Goal: Transaction & Acquisition: Purchase product/service

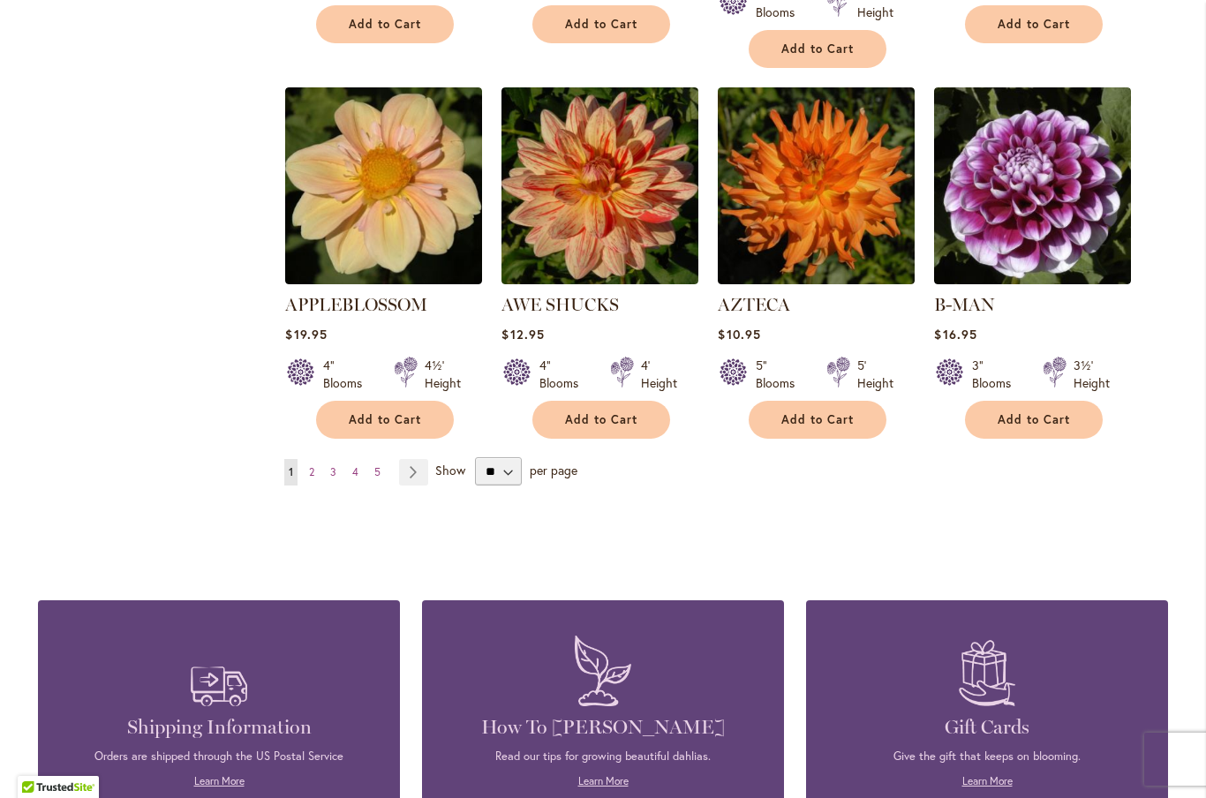
scroll to position [1508, 0]
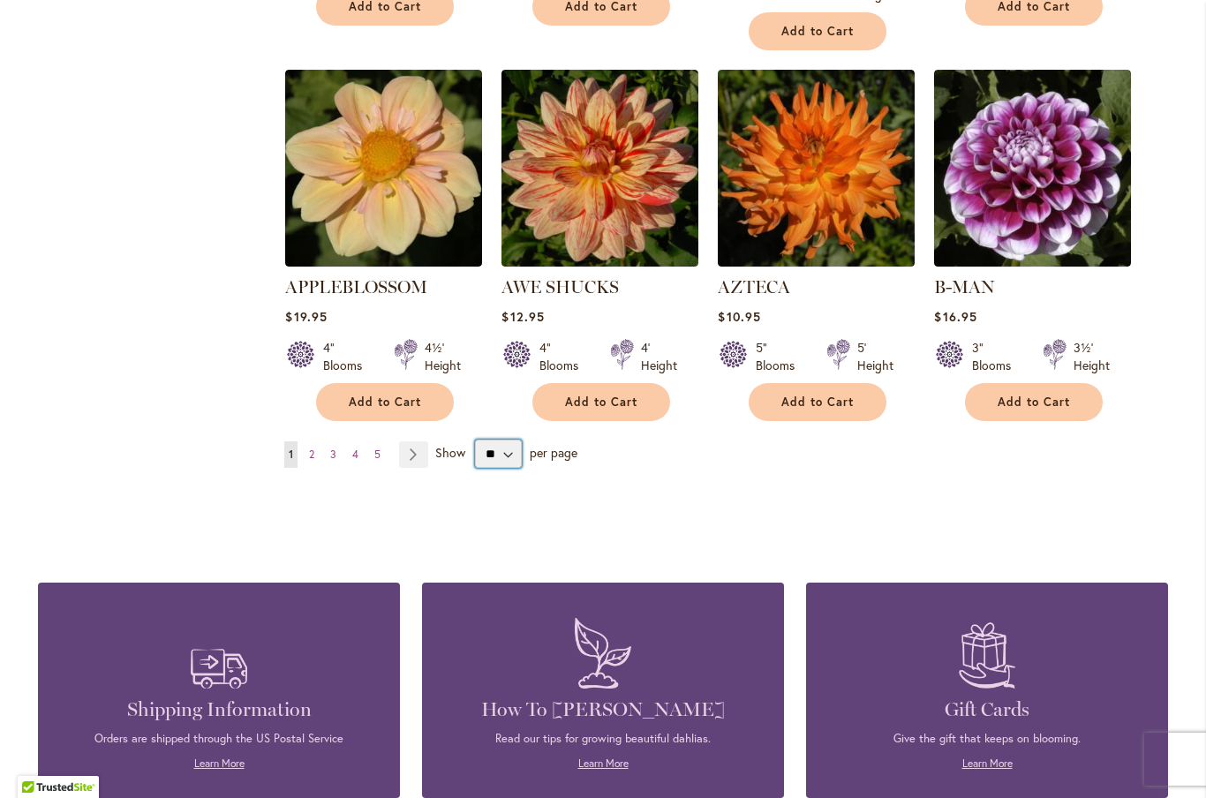
click at [519, 440] on select "** ** ** **" at bounding box center [498, 454] width 47 height 28
select select "**"
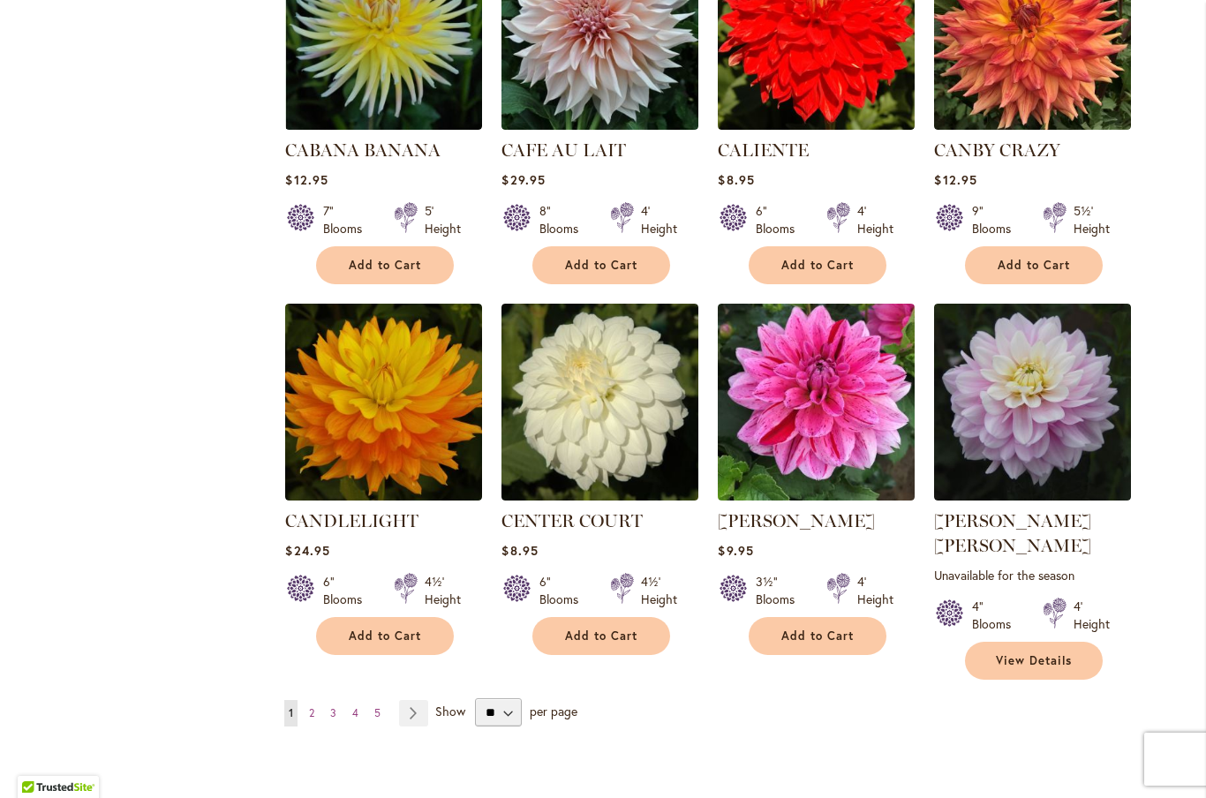
scroll to position [5776, 0]
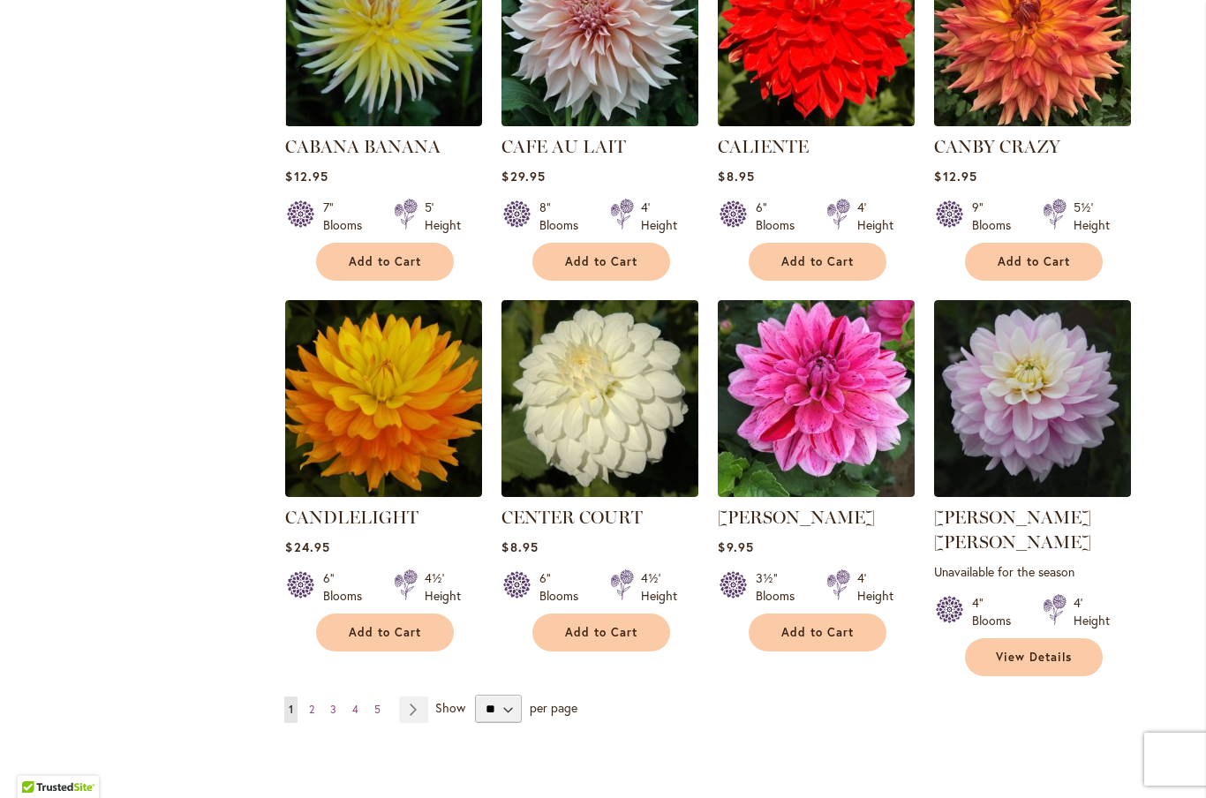
click at [421, 696] on link "Page Next" at bounding box center [413, 709] width 29 height 26
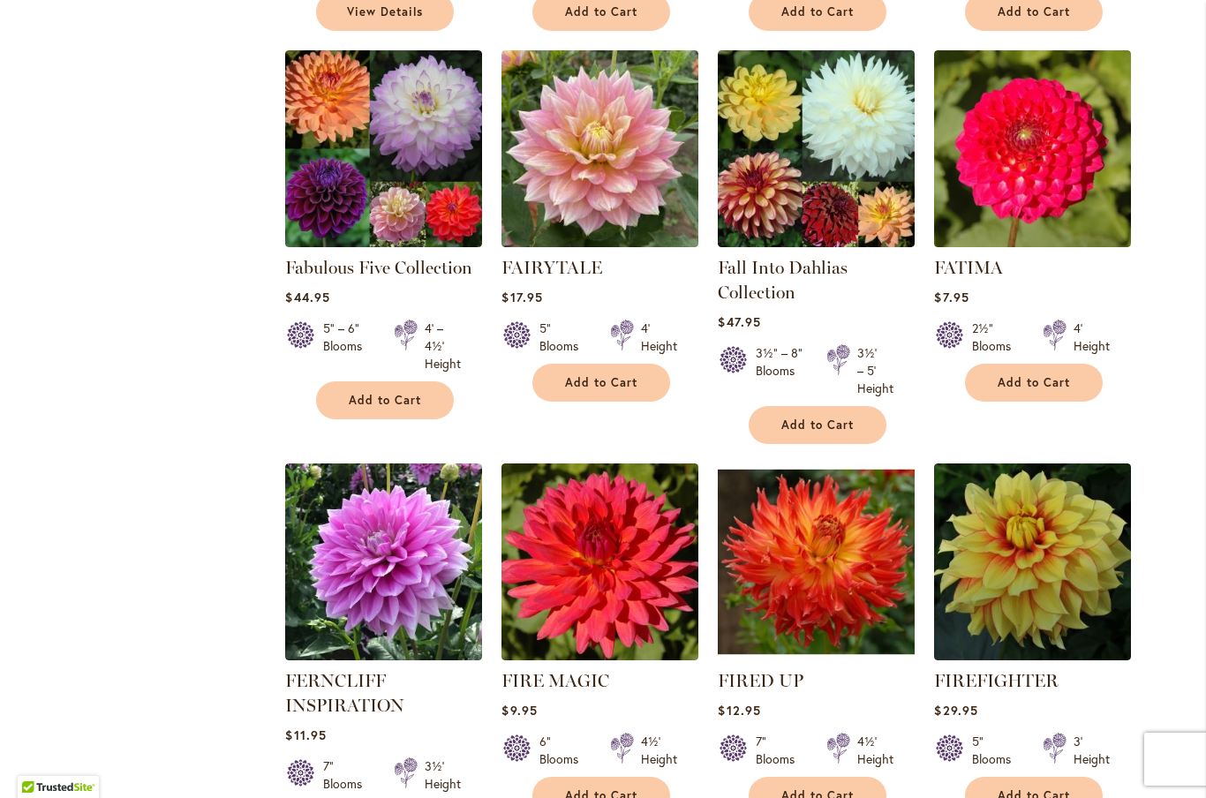
scroll to position [5749, 0]
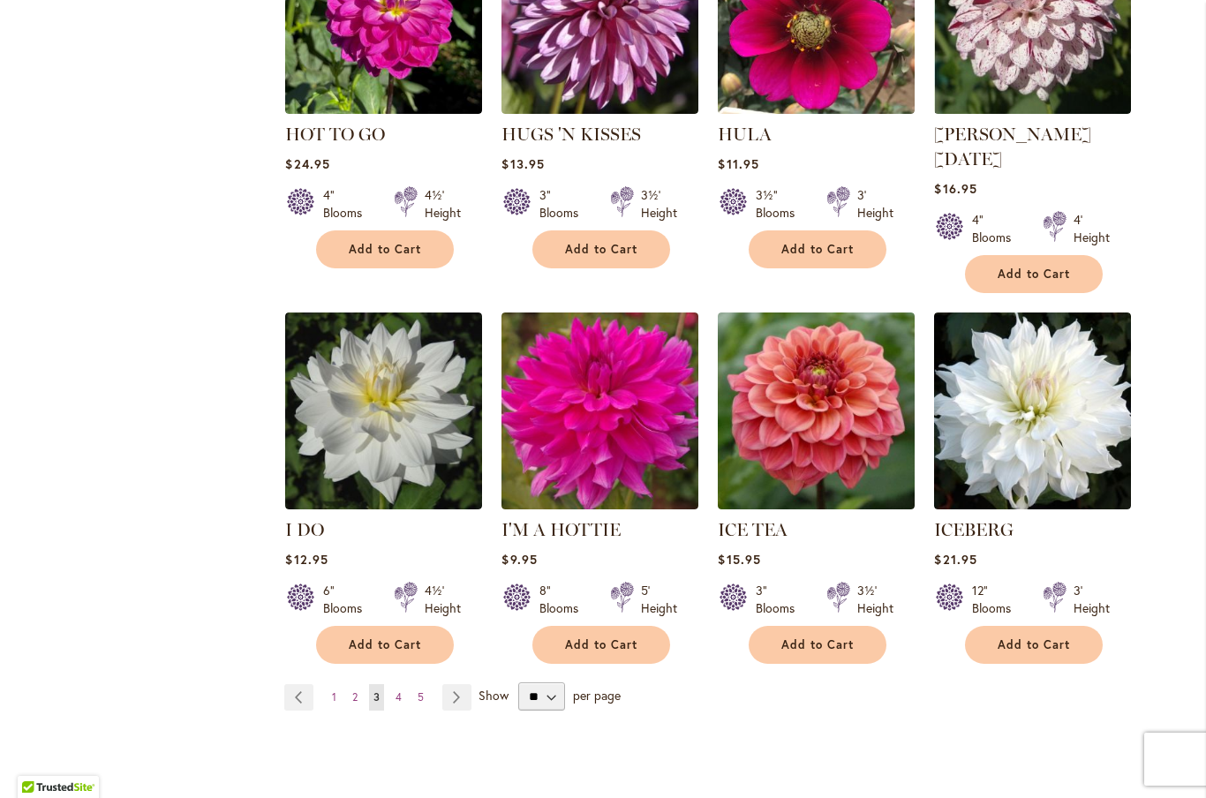
scroll to position [5930, 0]
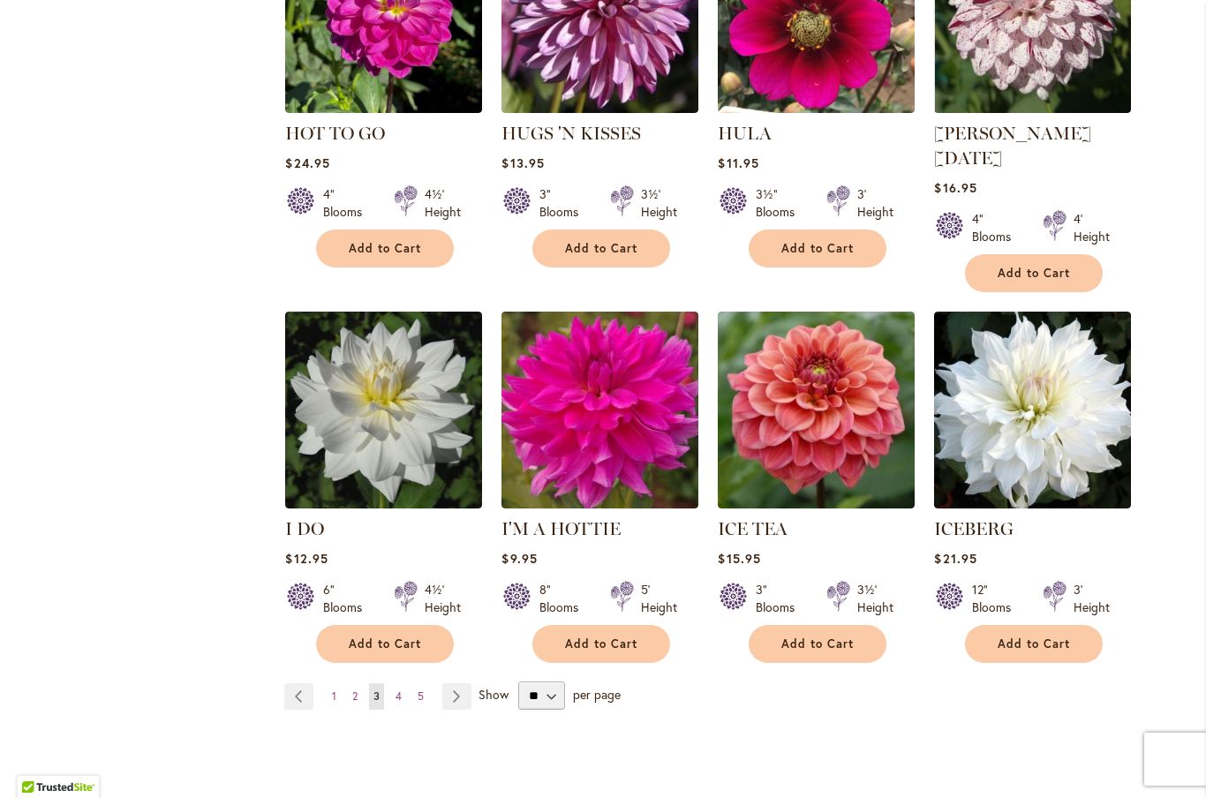
click at [460, 683] on link "Page Next" at bounding box center [456, 696] width 29 height 26
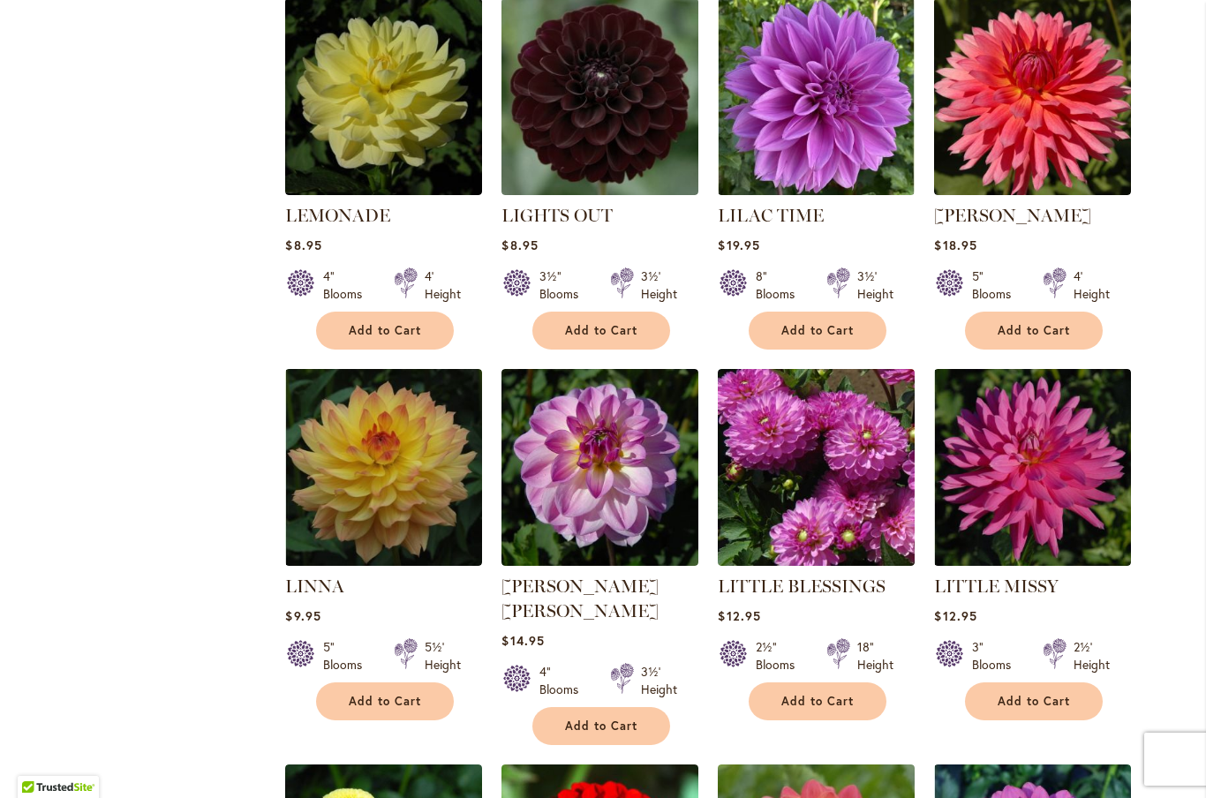
scroll to position [3896, 0]
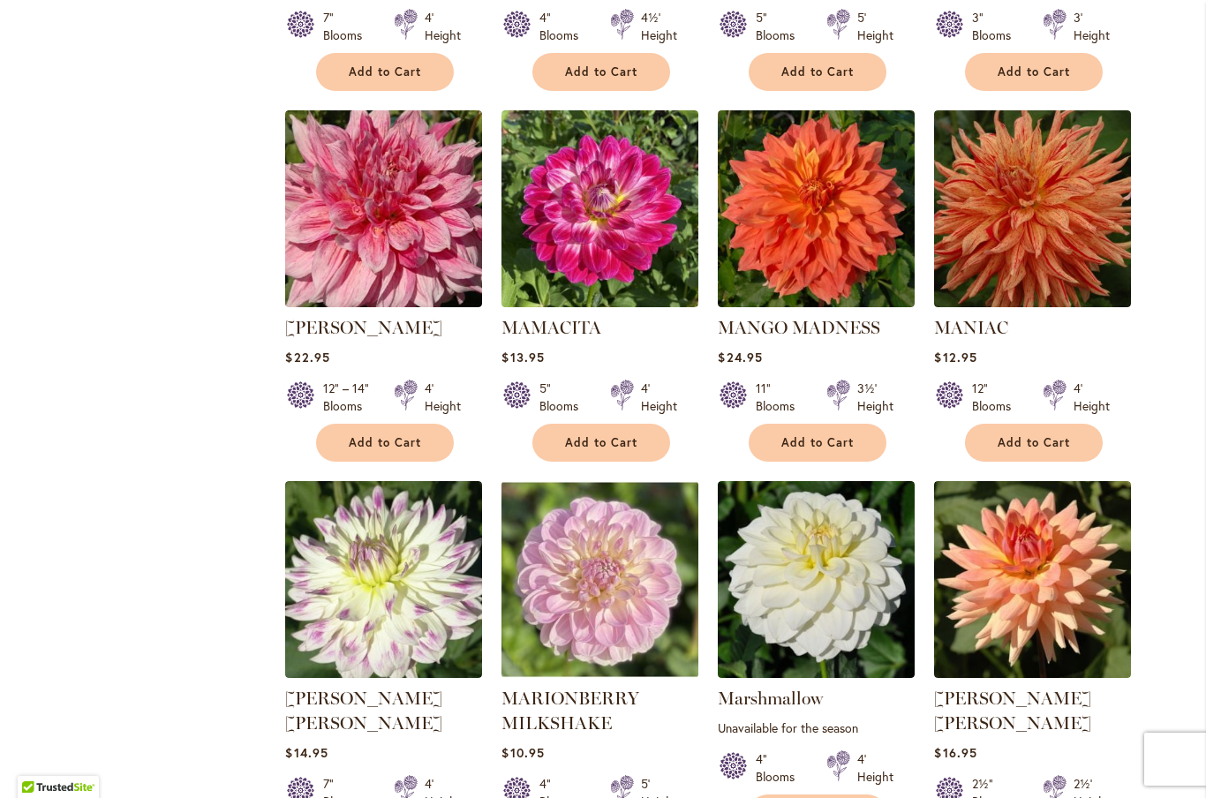
scroll to position [5690, 0]
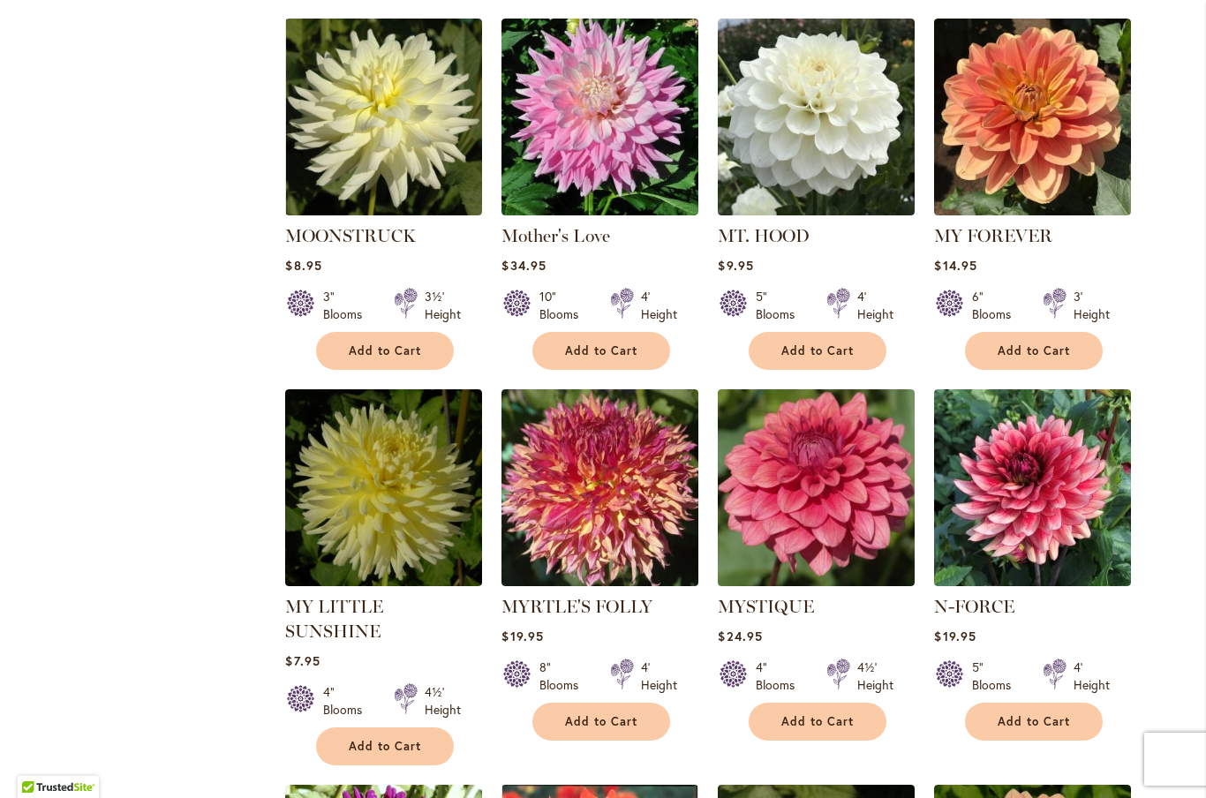
scroll to position [1930, 0]
click at [673, 515] on img at bounding box center [599, 487] width 197 height 197
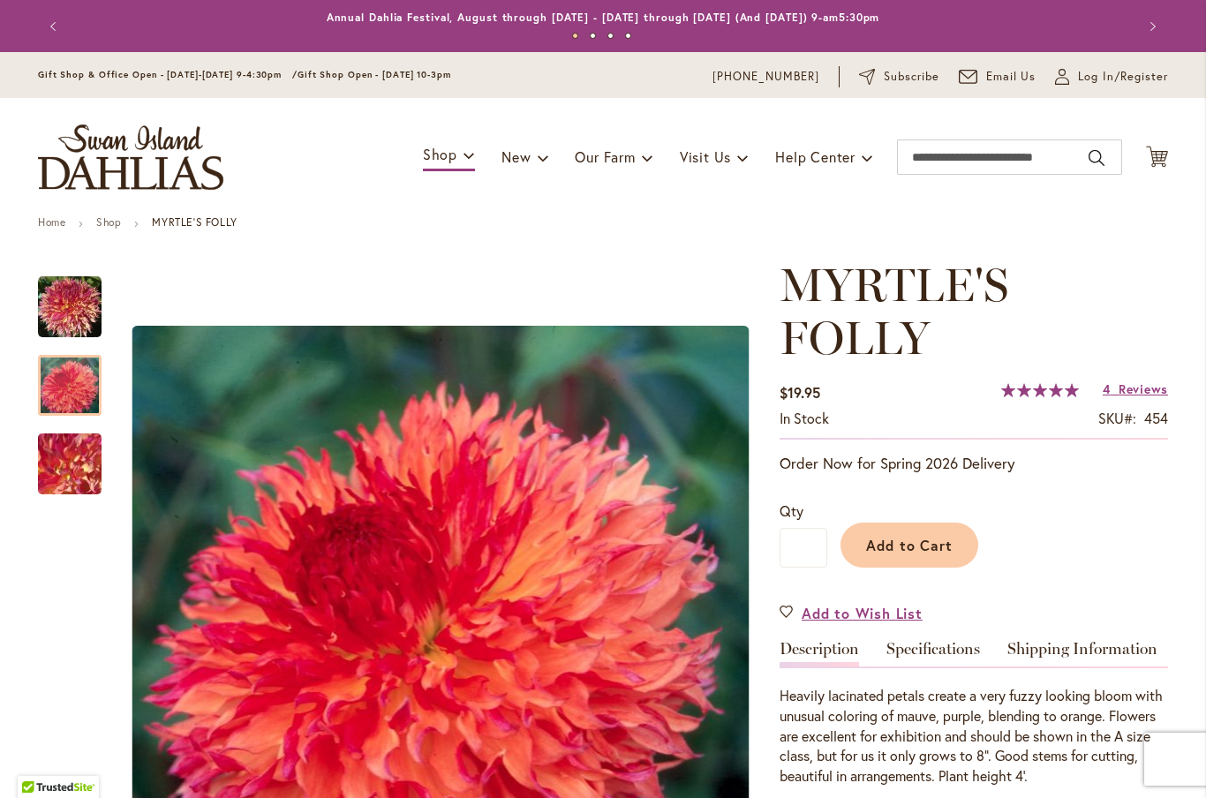
click at [69, 385] on div at bounding box center [70, 385] width 64 height 61
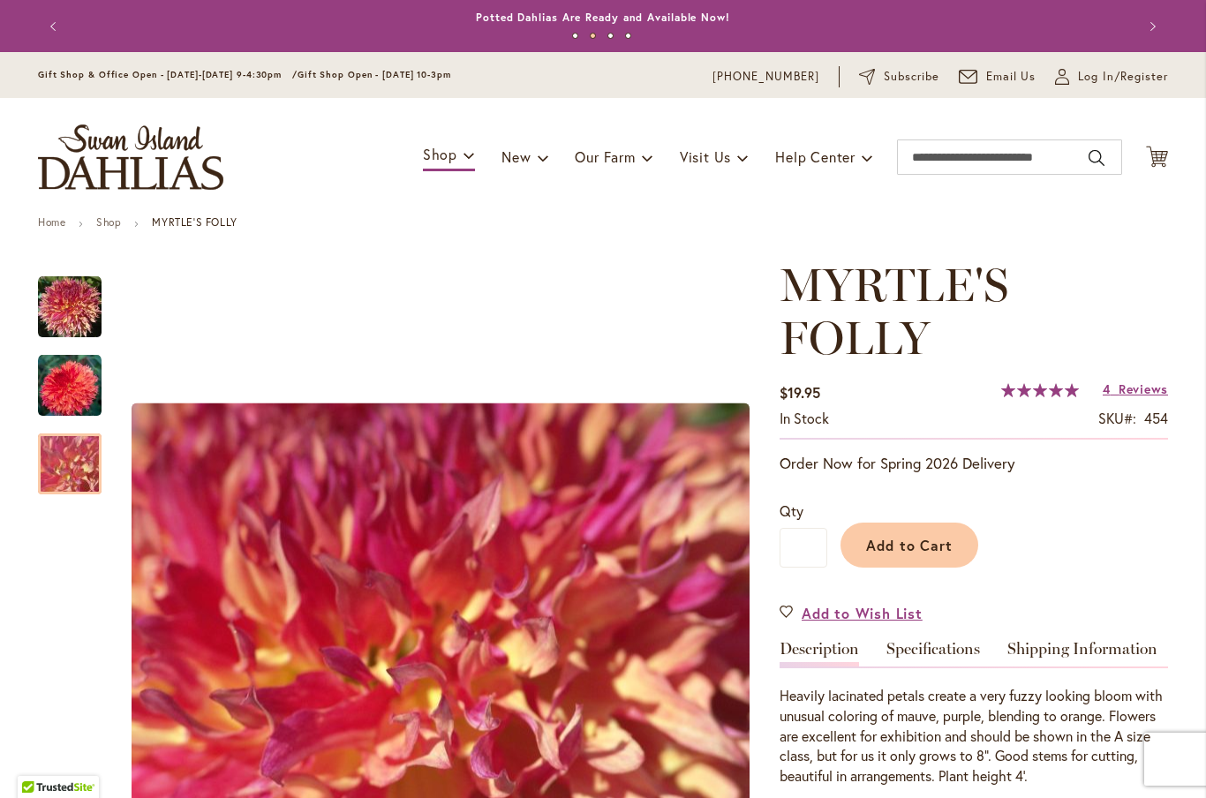
click at [63, 463] on img "MYRTLE'S FOLLY" at bounding box center [69, 464] width 127 height 95
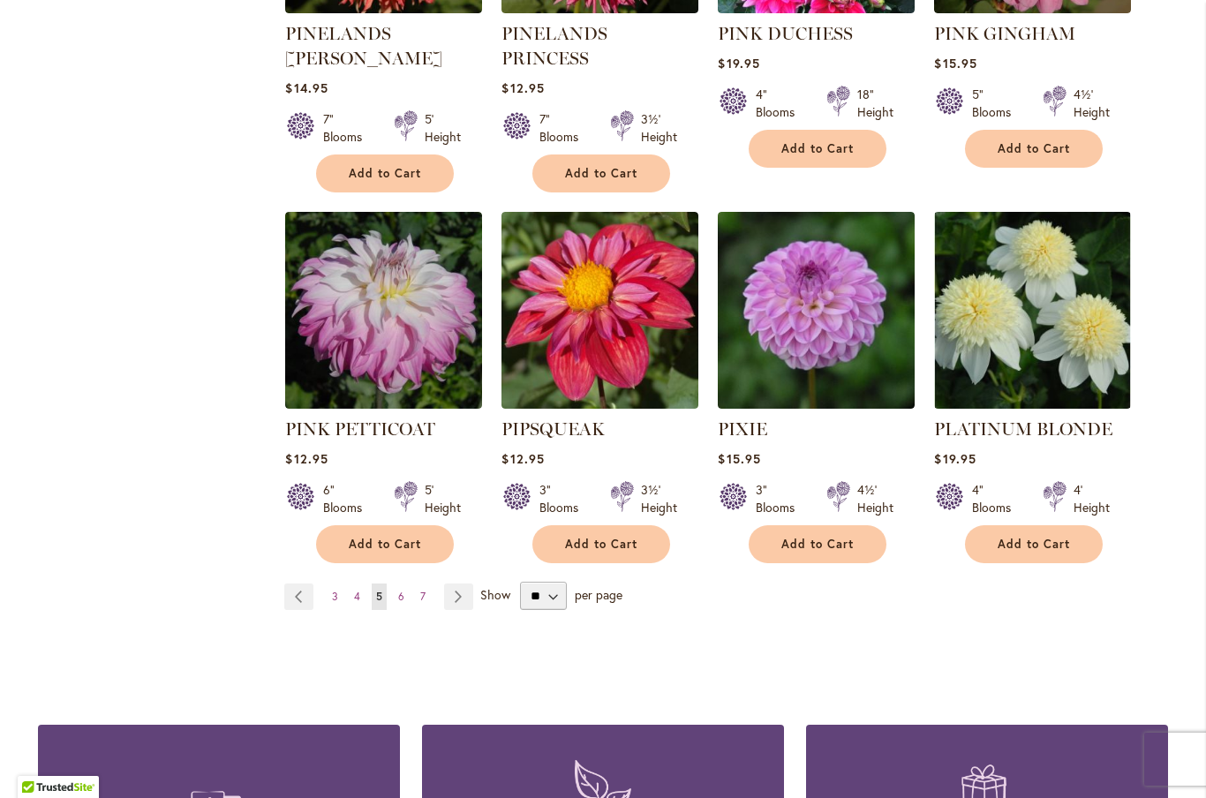
scroll to position [5964, 0]
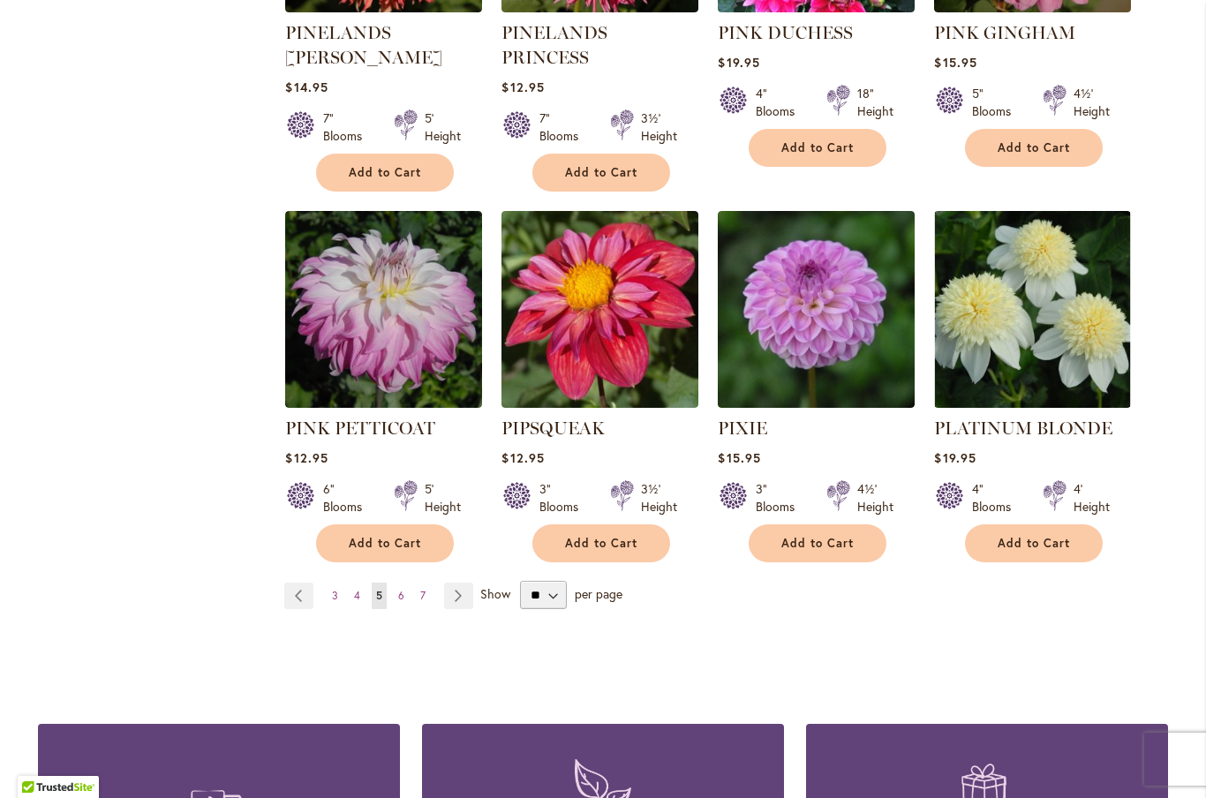
click at [466, 583] on link "Page Next" at bounding box center [458, 596] width 29 height 26
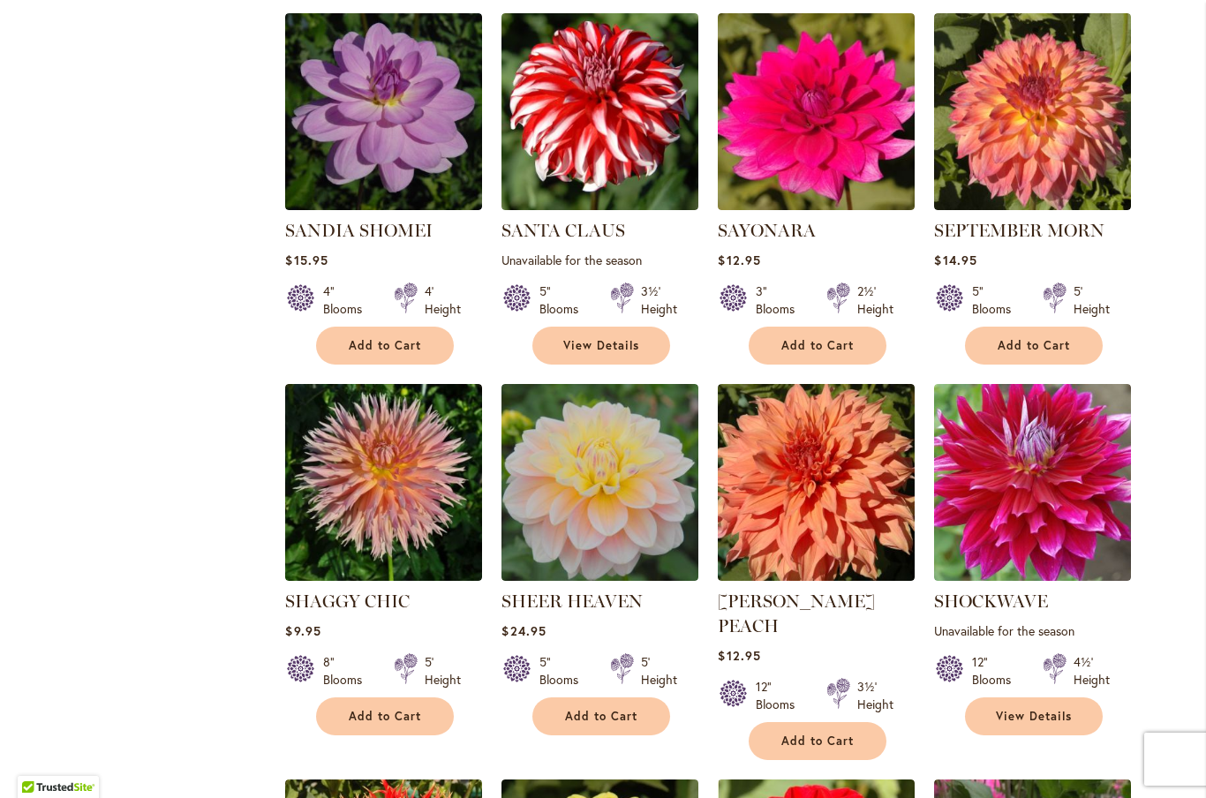
scroll to position [1936, 0]
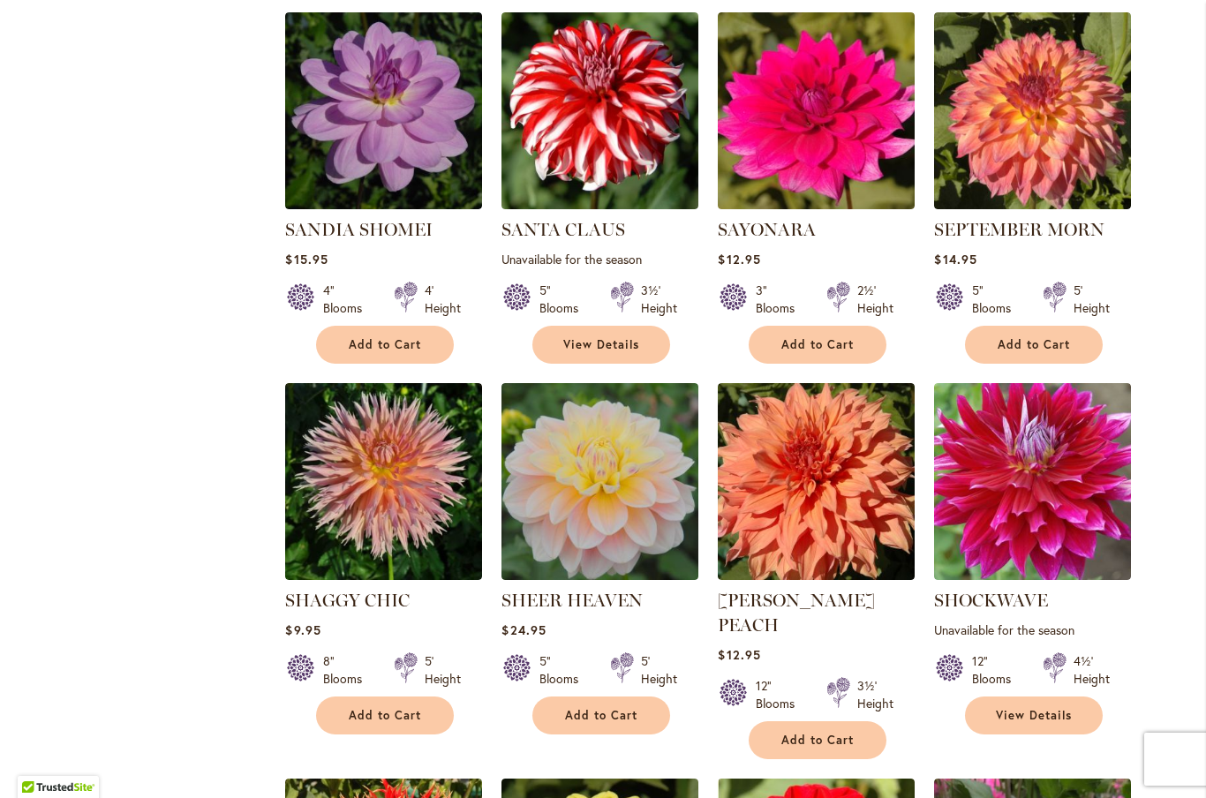
click at [374, 521] on img at bounding box center [383, 481] width 197 height 197
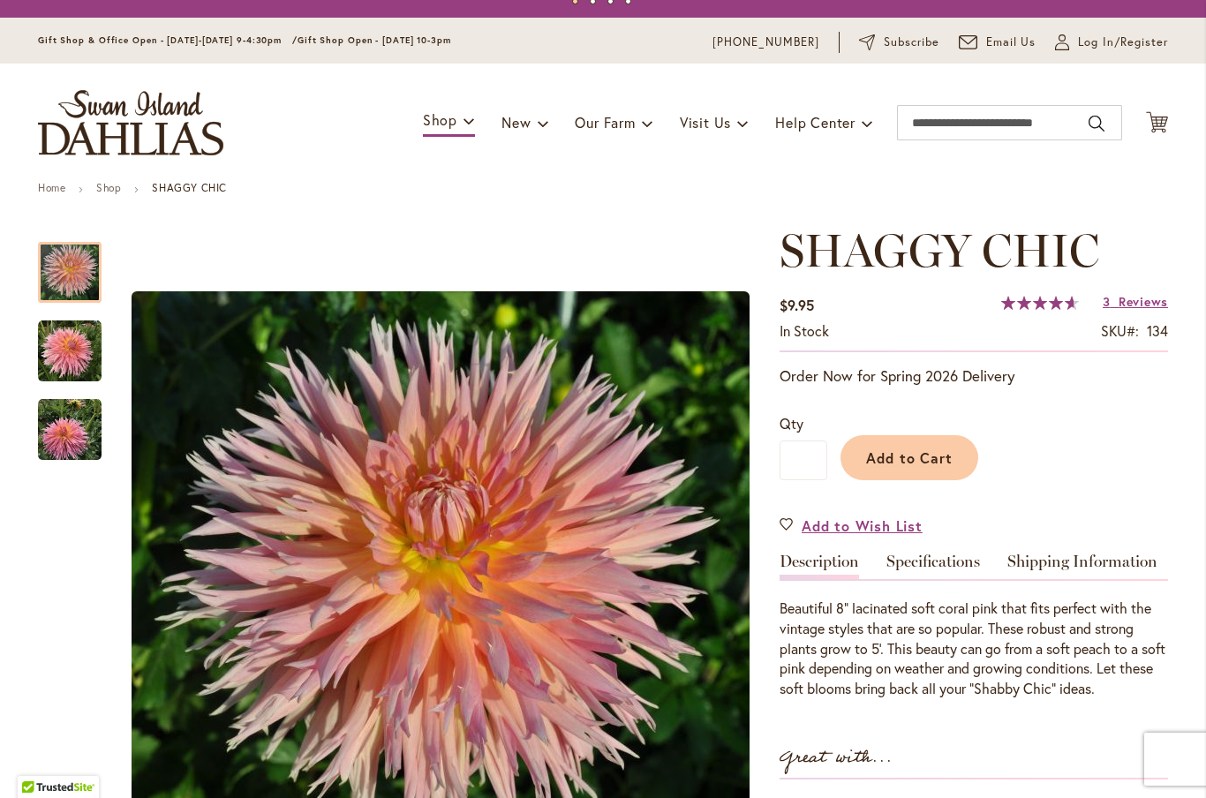
scroll to position [41, 0]
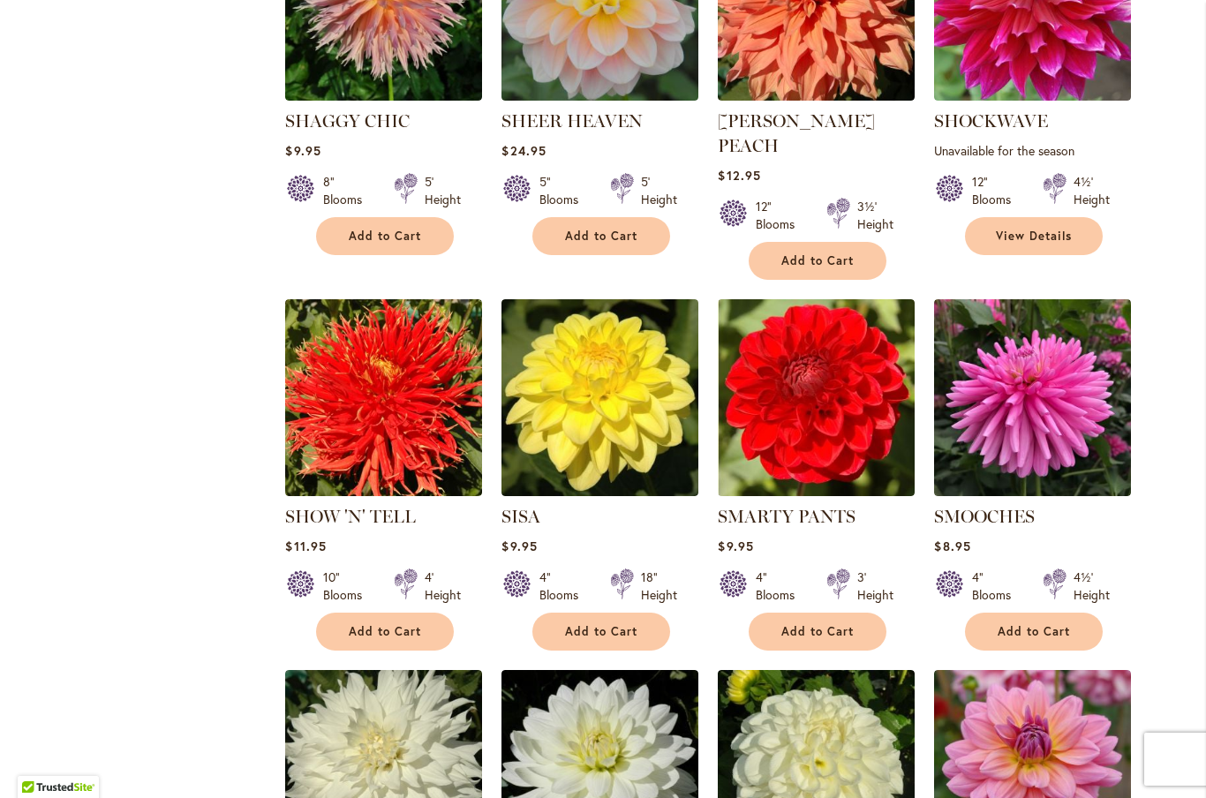
scroll to position [2421, 0]
